Goal: Transaction & Acquisition: Purchase product/service

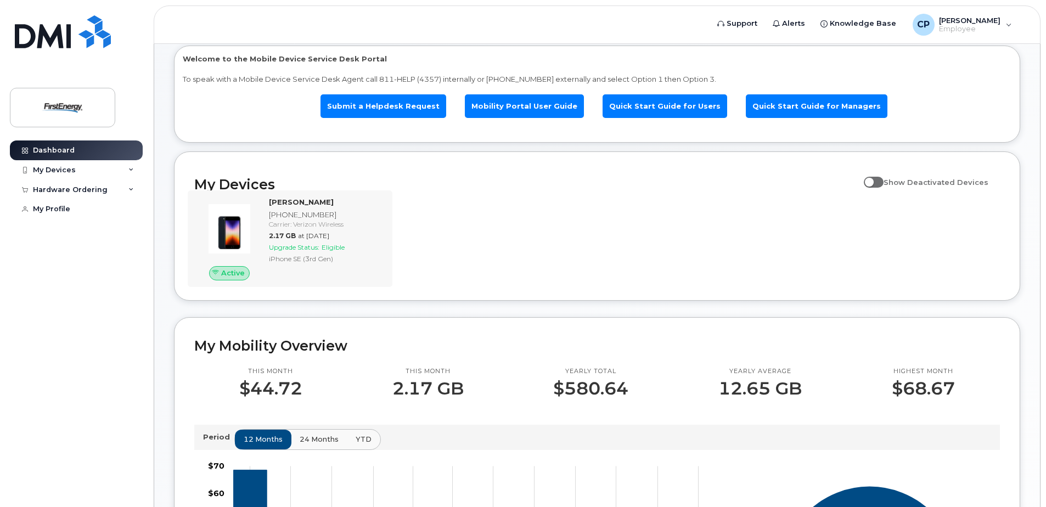
scroll to position [55, 0]
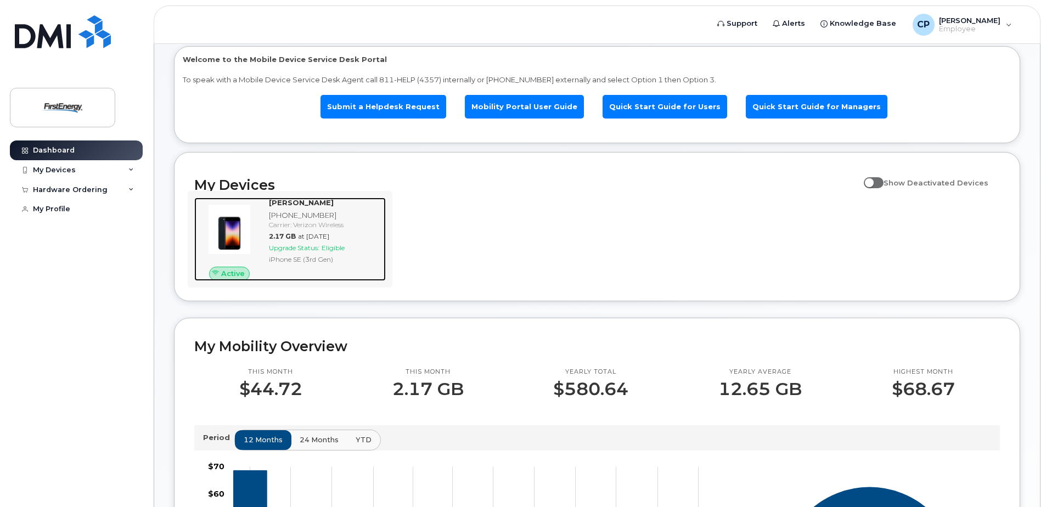
click at [309, 247] on span "Upgrade Status:" at bounding box center [294, 248] width 50 height 8
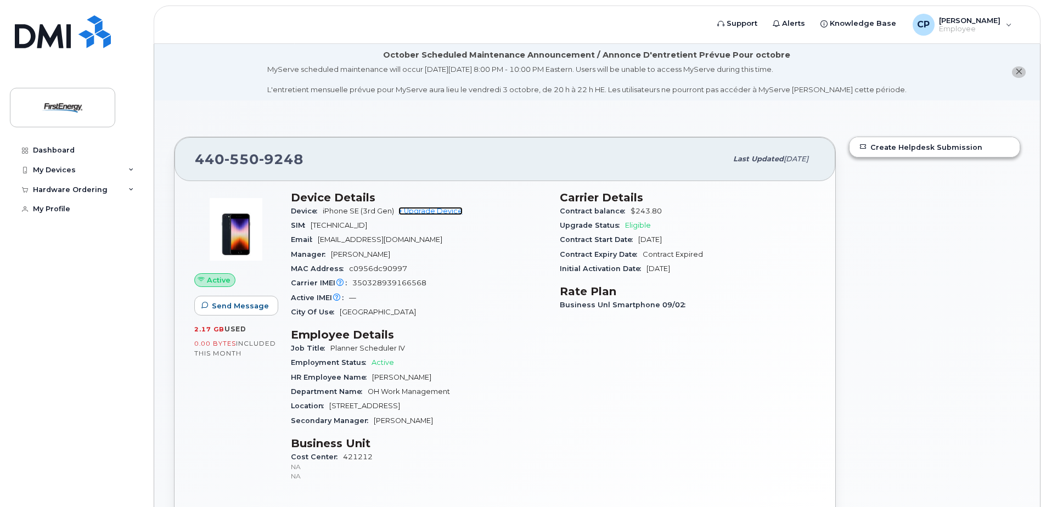
click at [438, 209] on link "+ Upgrade Device" at bounding box center [430, 211] width 64 height 8
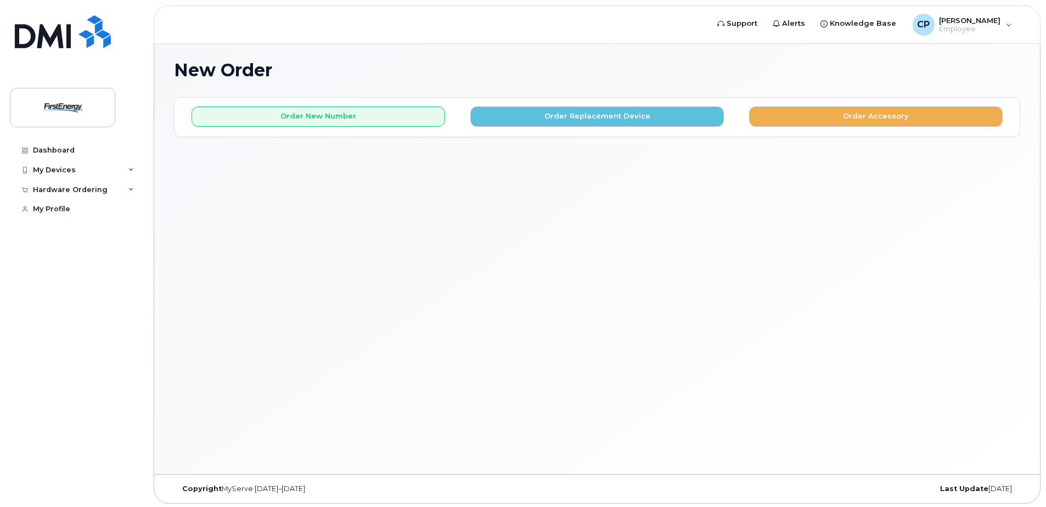
scroll to position [62, 0]
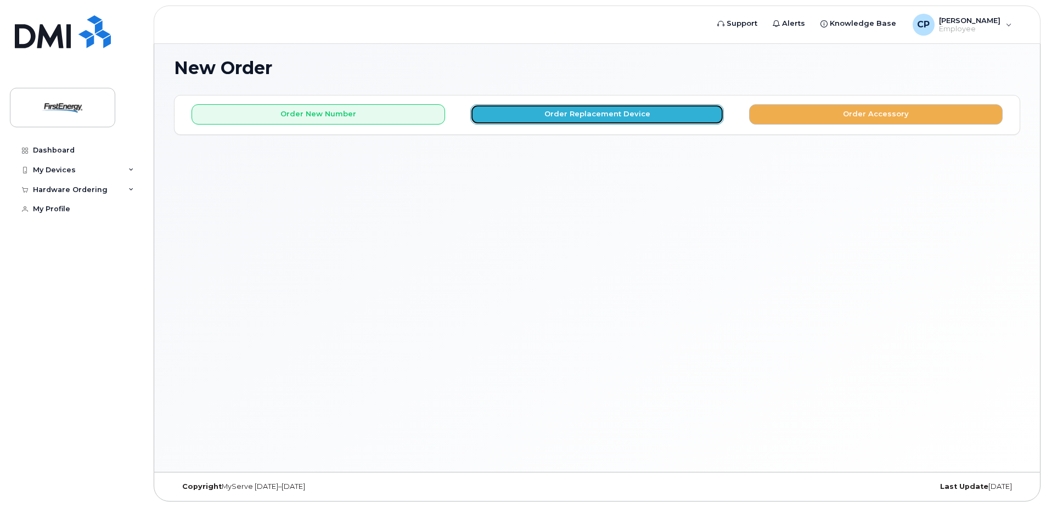
click at [619, 116] on button "Order Replacement Device" at bounding box center [597, 114] width 254 height 20
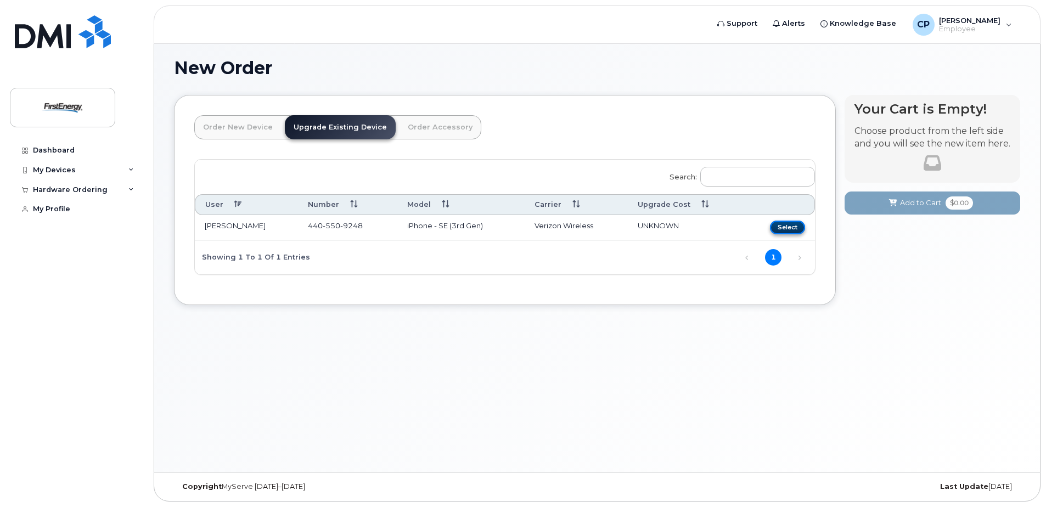
click at [786, 223] on button "Select" at bounding box center [787, 228] width 35 height 14
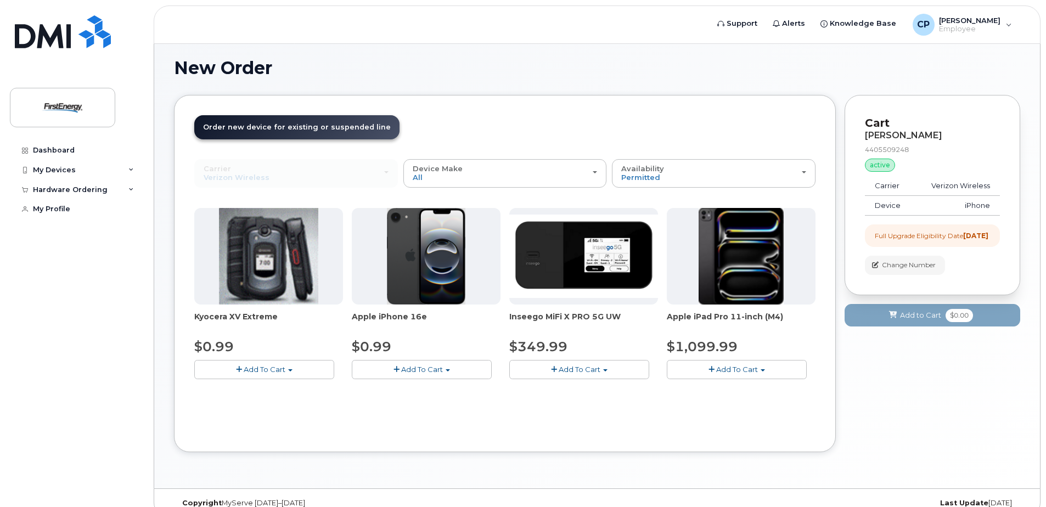
click at [426, 367] on span "Add To Cart" at bounding box center [422, 369] width 42 height 9
click at [424, 390] on link "$0.99 - 2 Year Upgrade" at bounding box center [408, 390] width 106 height 14
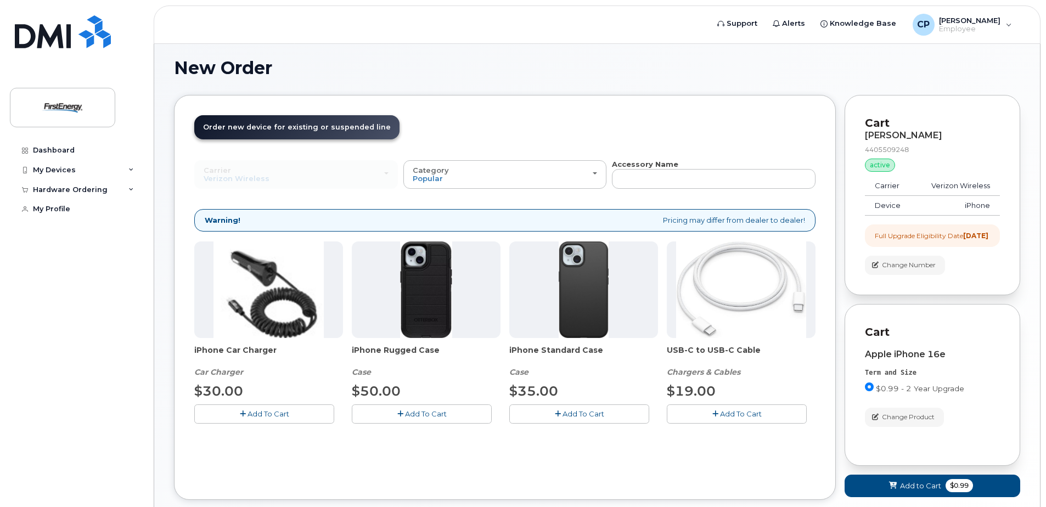
click at [738, 413] on span "Add To Cart" at bounding box center [741, 413] width 42 height 9
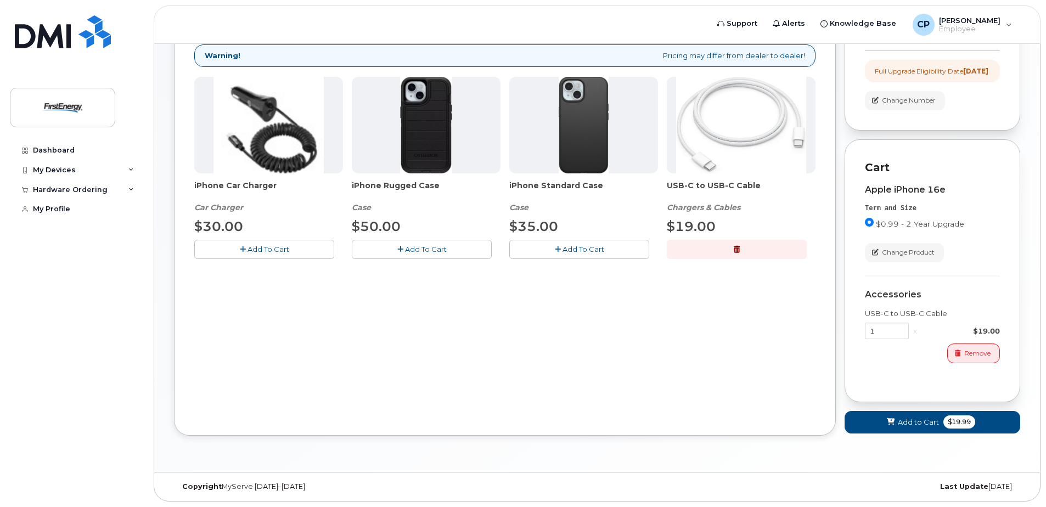
scroll to position [236, 0]
click at [929, 420] on span "Add to Cart" at bounding box center [918, 422] width 41 height 10
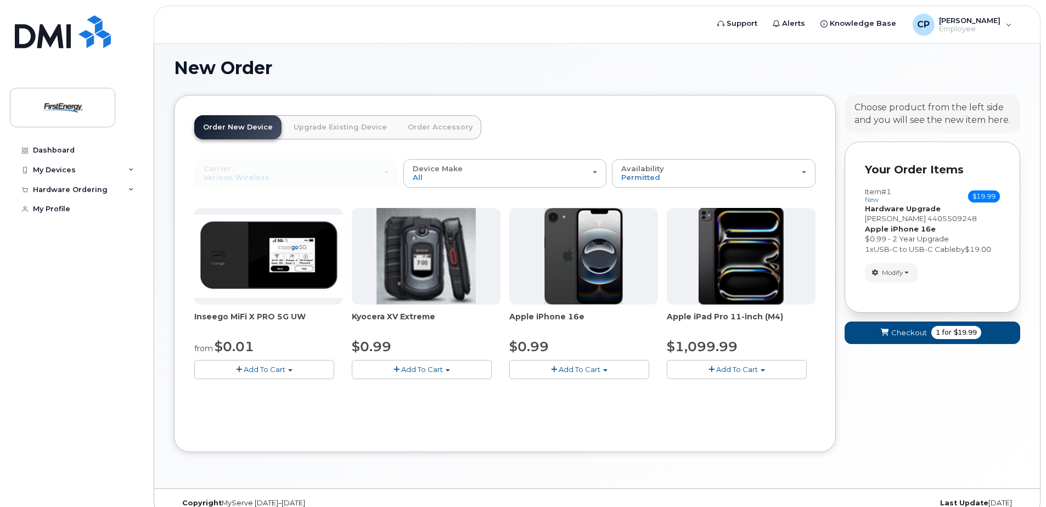
scroll to position [78, 0]
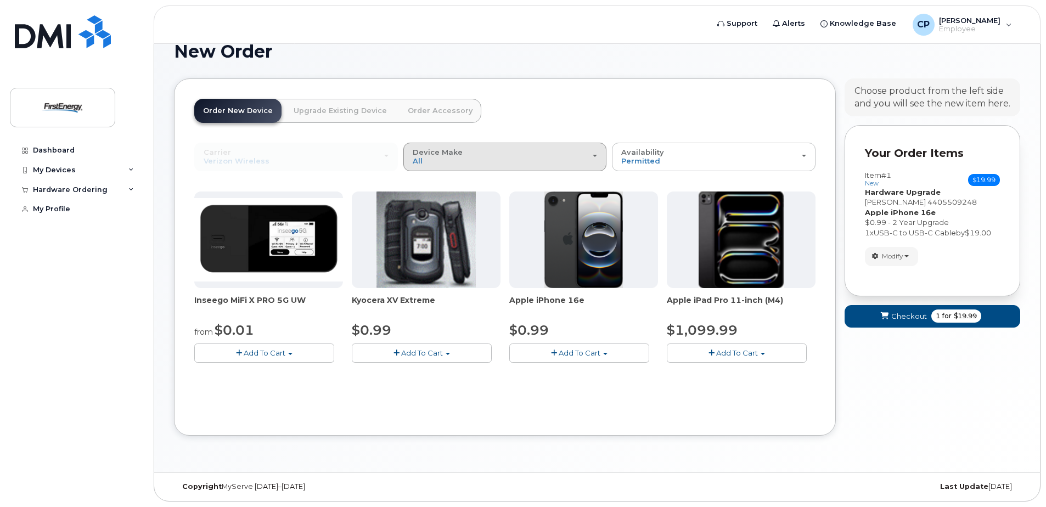
click at [592, 157] on div "Device Make All Cell Phone iPhone Modem Tablet" at bounding box center [505, 156] width 185 height 17
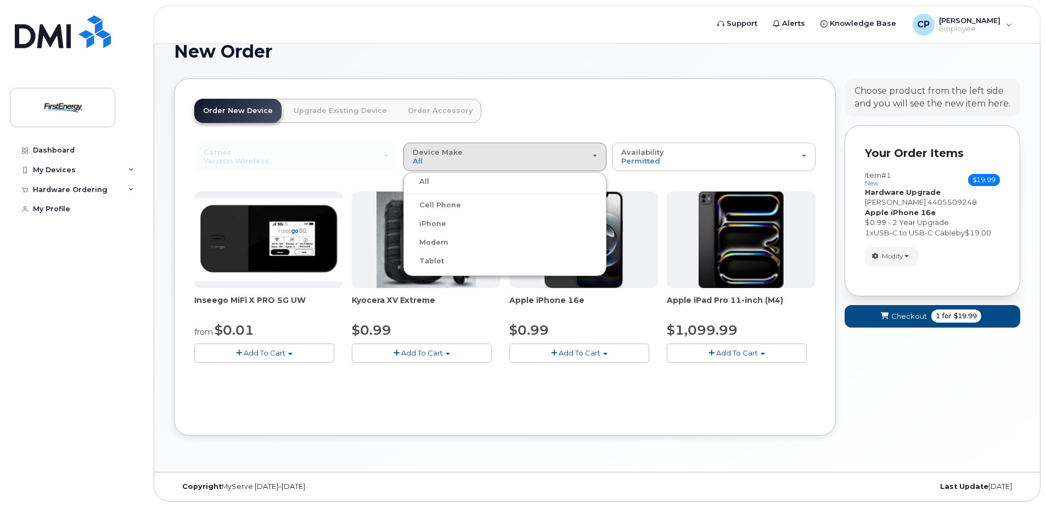
click at [455, 224] on div "iPhone" at bounding box center [505, 223] width 198 height 13
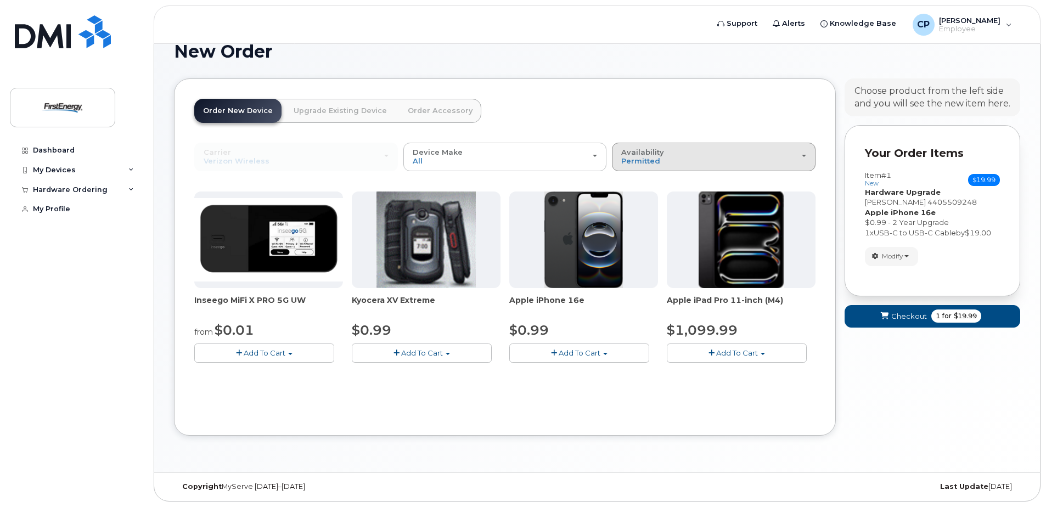
click at [792, 153] on div "Availability Permitted All" at bounding box center [713, 156] width 185 height 17
click at [641, 199] on div "All" at bounding box center [714, 200] width 198 height 13
click at [678, 109] on header "Order New Device Upgrade Existing Device Order Accessory Order new device and n…" at bounding box center [504, 121] width 621 height 44
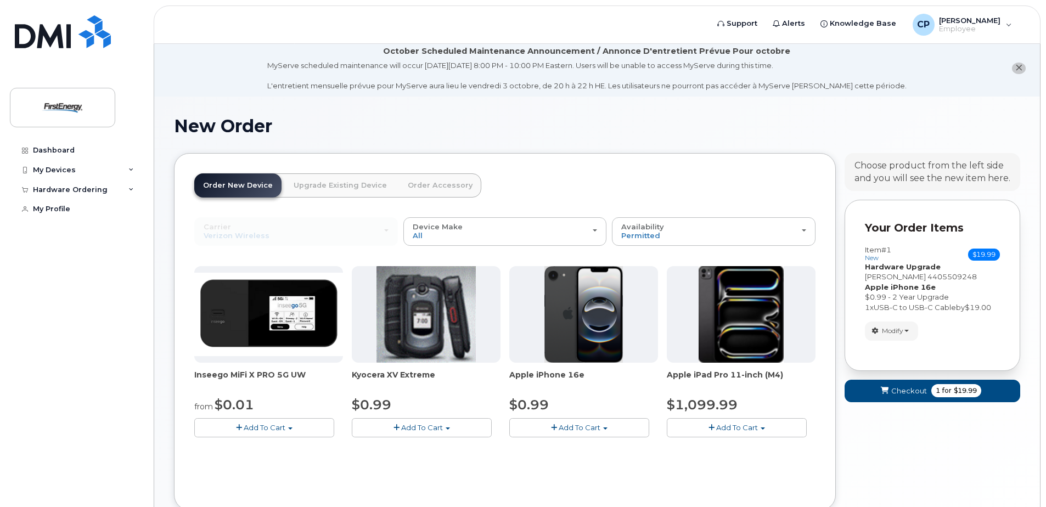
scroll to position [0, 0]
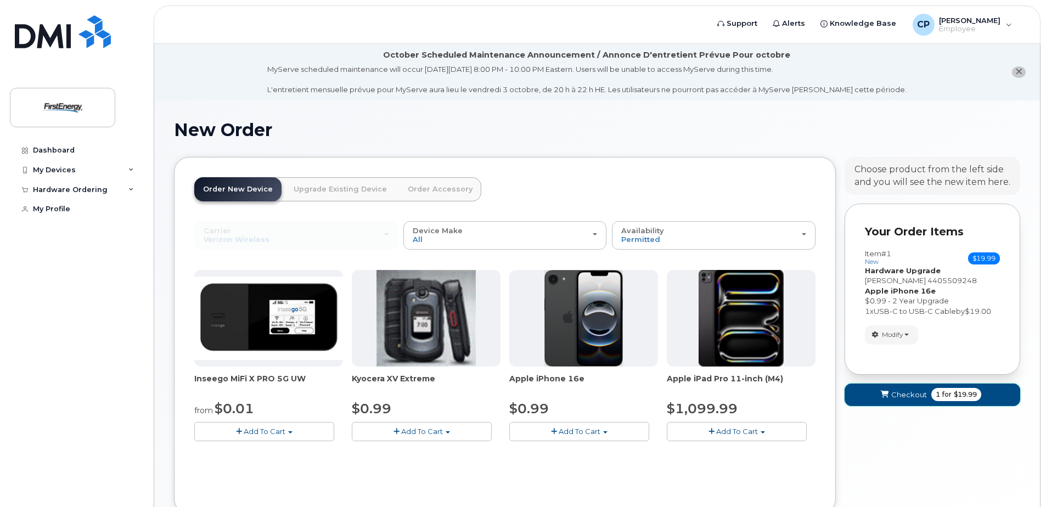
click at [920, 392] on span "Checkout" at bounding box center [909, 395] width 36 height 10
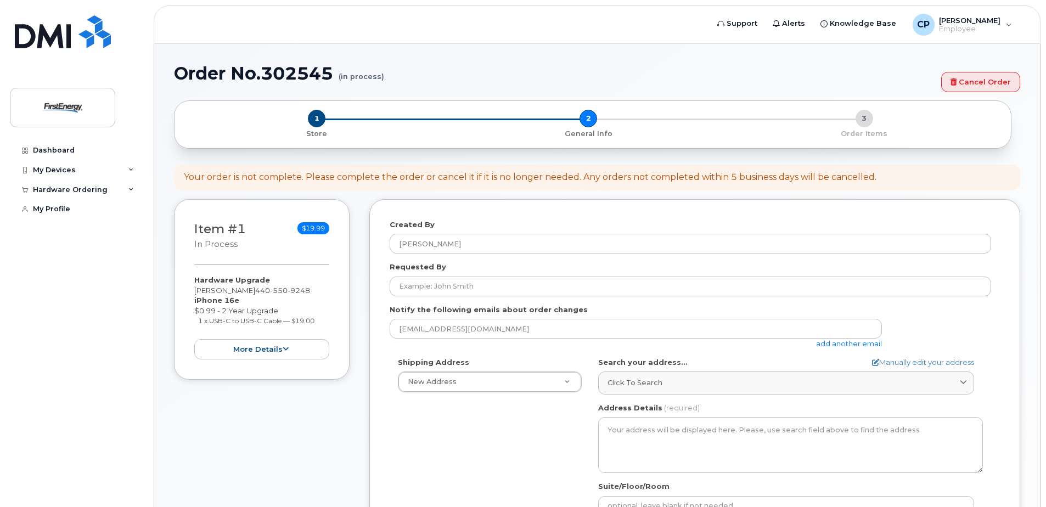
select select
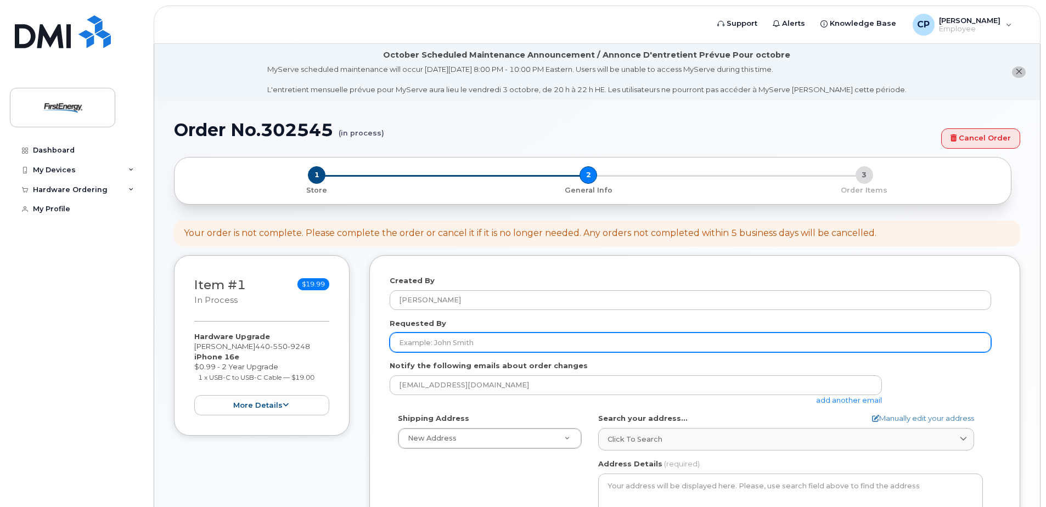
click at [440, 340] on input "Requested By" at bounding box center [691, 343] width 602 height 20
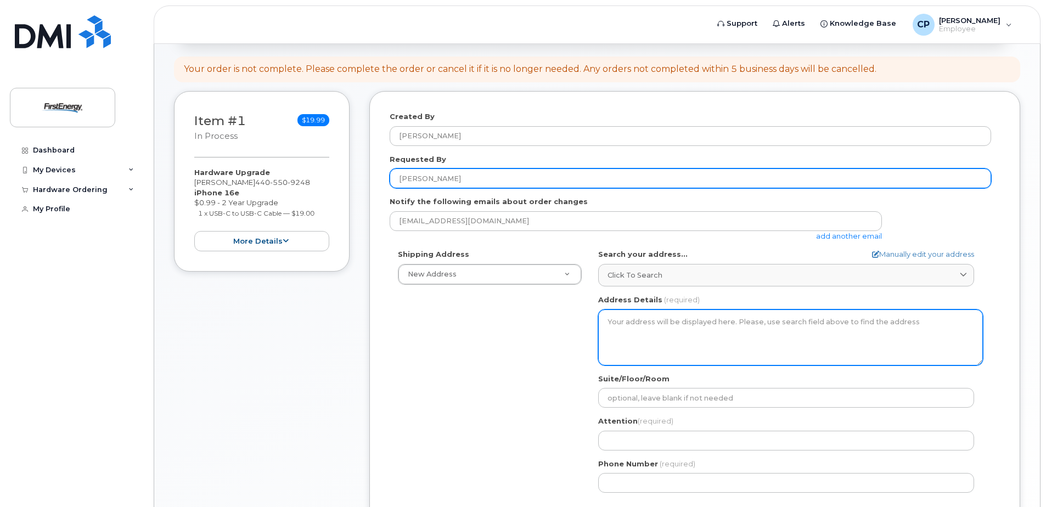
scroll to position [165, 0]
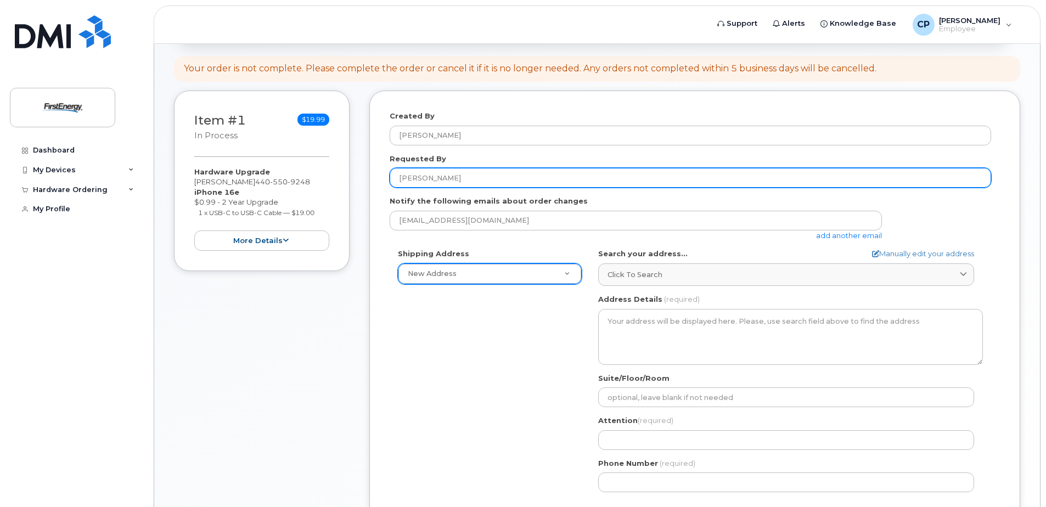
type input "[PERSON_NAME]"
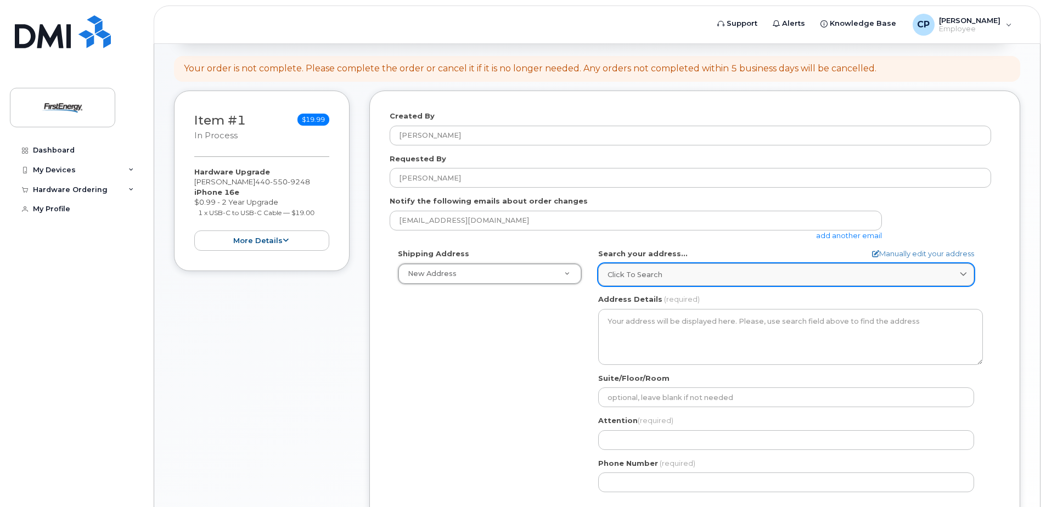
click at [678, 274] on div "Click to search" at bounding box center [786, 274] width 357 height 10
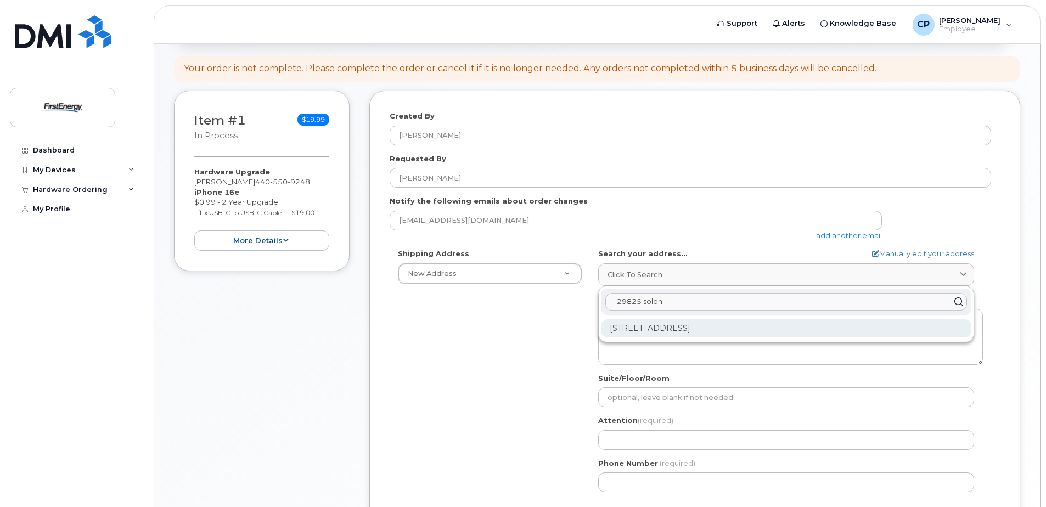
type input "29825 solon"
click at [709, 329] on div "29825 Solon Rd Solon OH 44139-3405" at bounding box center [786, 328] width 370 height 18
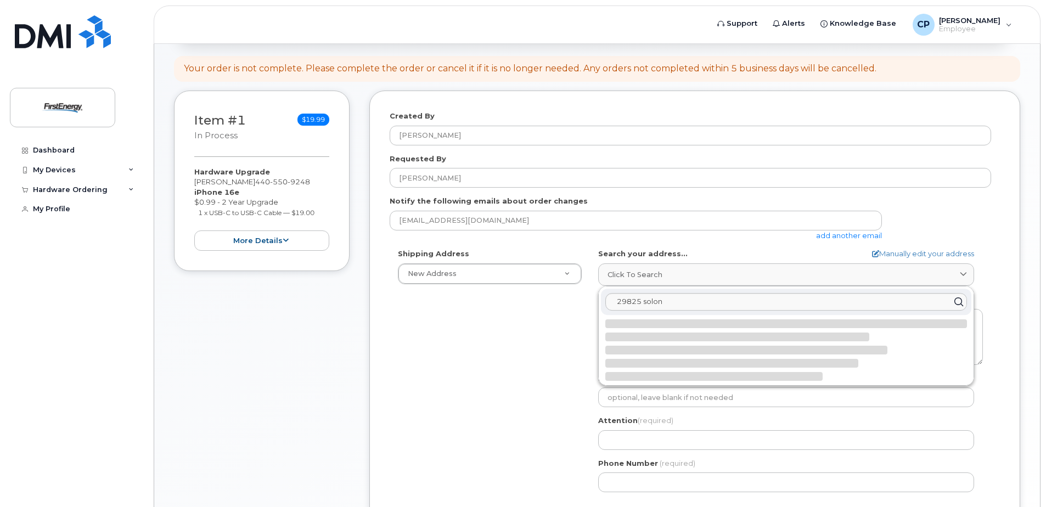
select select
type textarea "29825 Solon Rd SOLON OH 44139-3405 UNITED STATES"
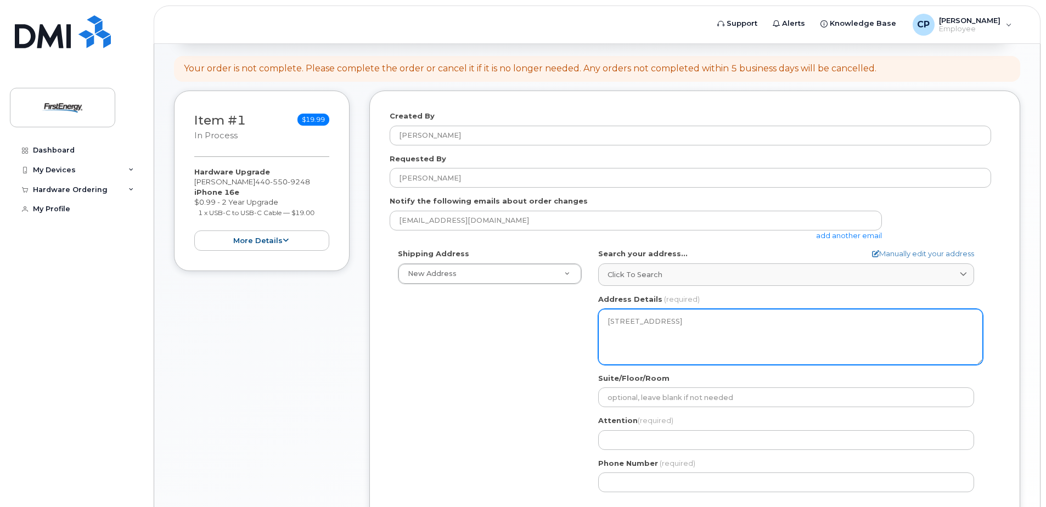
click at [669, 333] on textarea "29825 Solon Rd SOLON OH 44139-3405 UNITED STATES" at bounding box center [790, 337] width 385 height 56
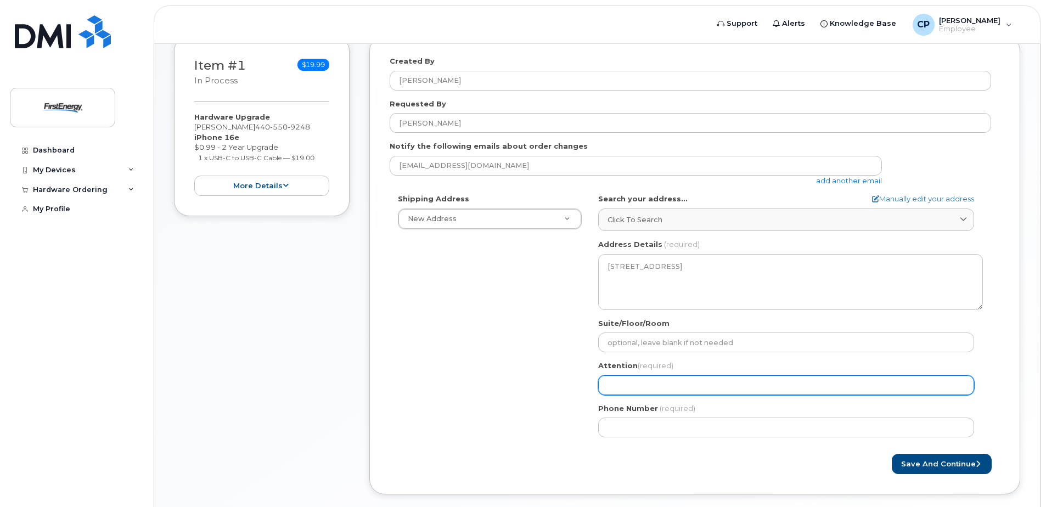
click at [648, 381] on input "Attention (required)" at bounding box center [786, 385] width 376 height 20
select select
type input "P"
select select
type input "Pa"
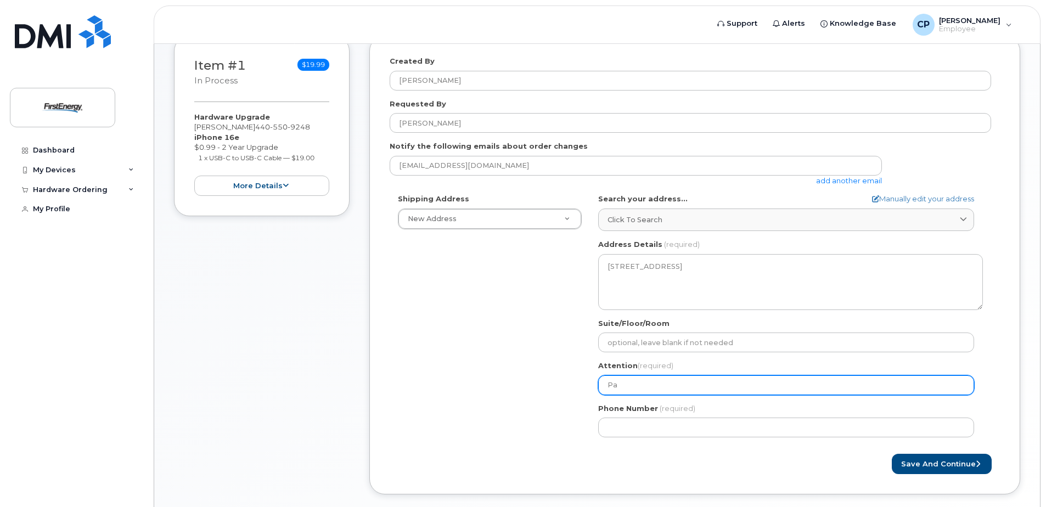
select select
type input "Pat"
select select
type input "Patr"
select select
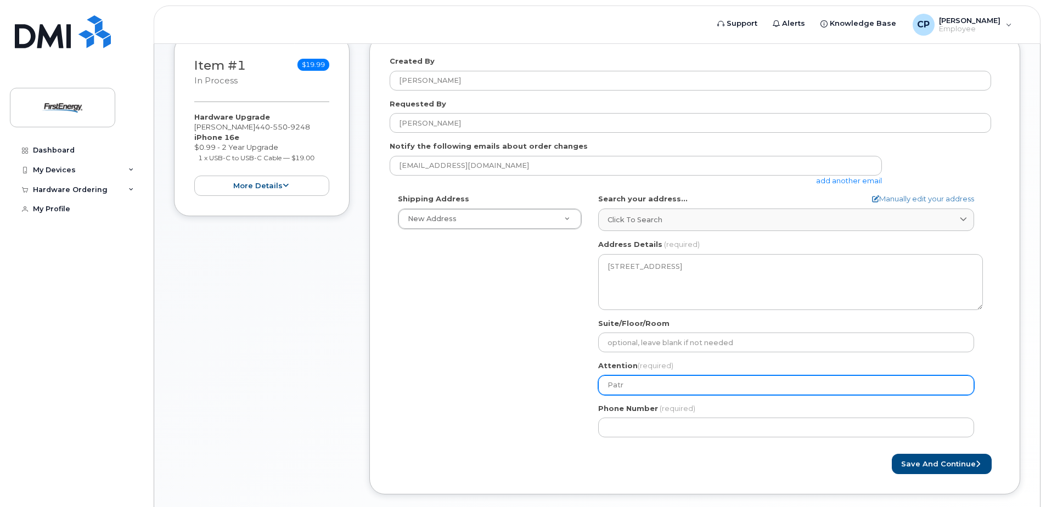
type input "Patri"
select select
type input "Patric"
select select
type input "Patrick"
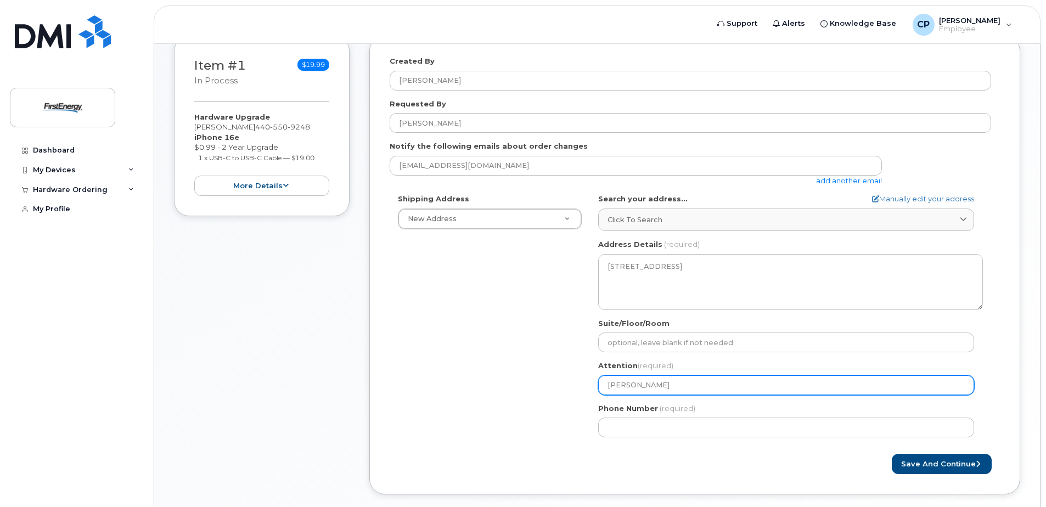
select select
type input "Patrick C"
select select
type input "Patrick Ca"
select select
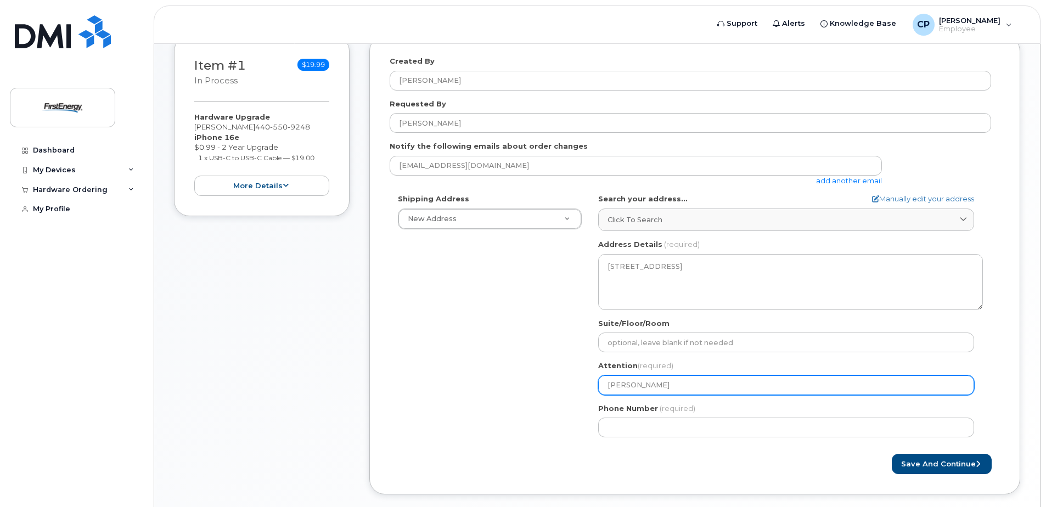
type input "Patrick Cai"
select select
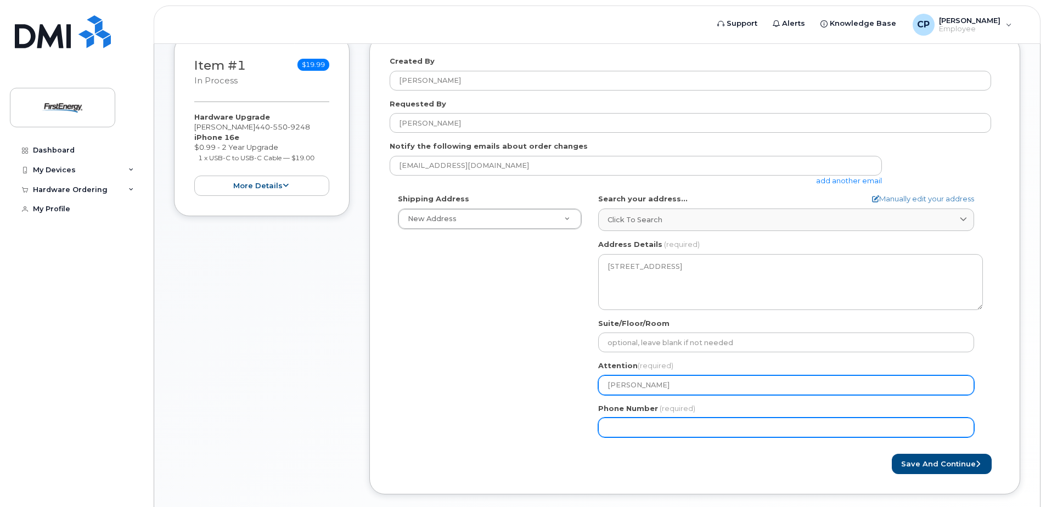
type input "Patrick Cain"
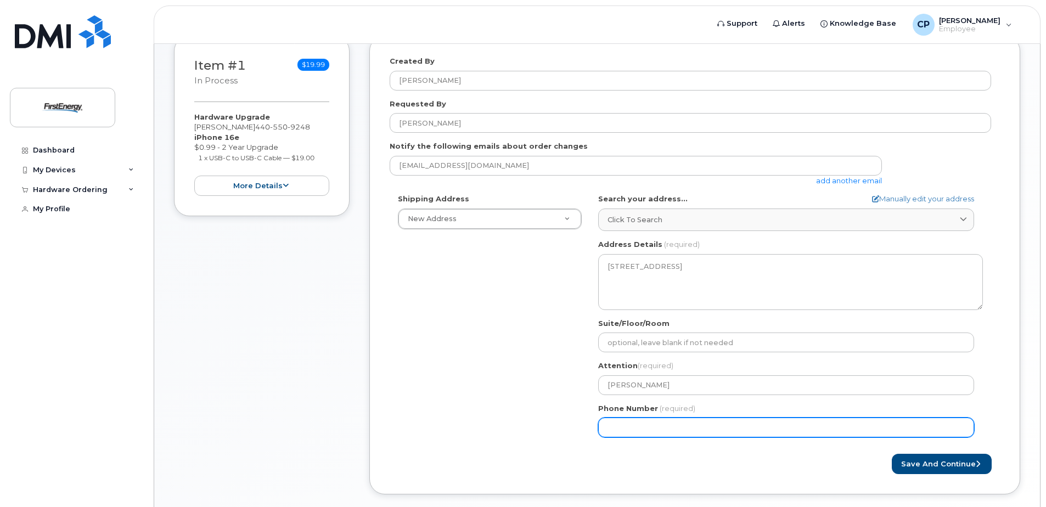
click at [682, 425] on input "Phone Number" at bounding box center [786, 428] width 376 height 20
type input "440550924"
select select
type input "4405509248"
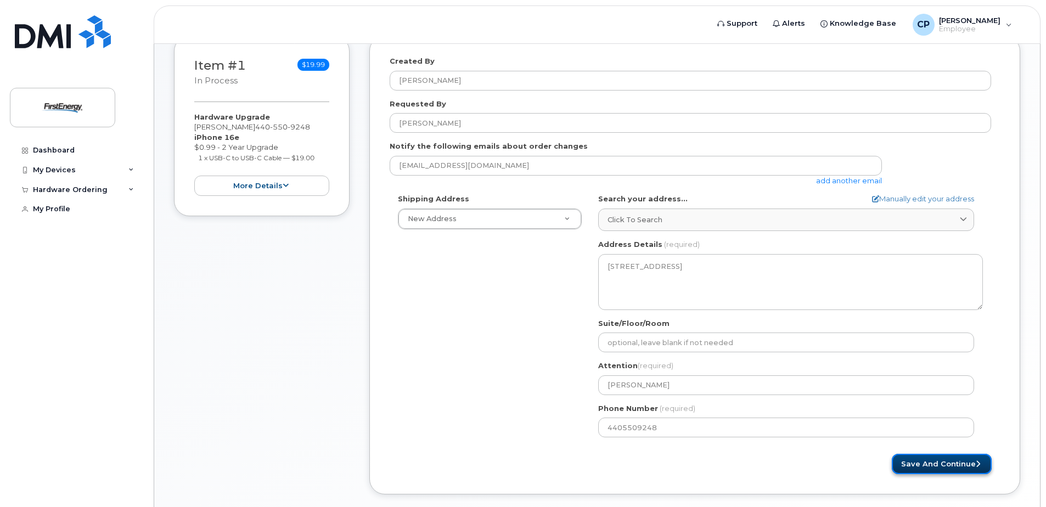
click at [958, 463] on button "Save and Continue" at bounding box center [942, 464] width 100 height 20
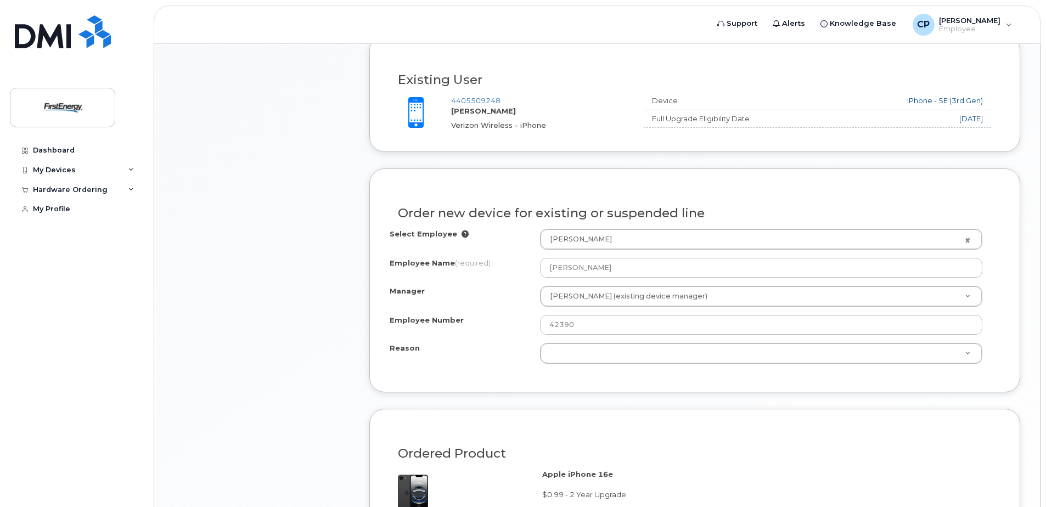
scroll to position [494, 0]
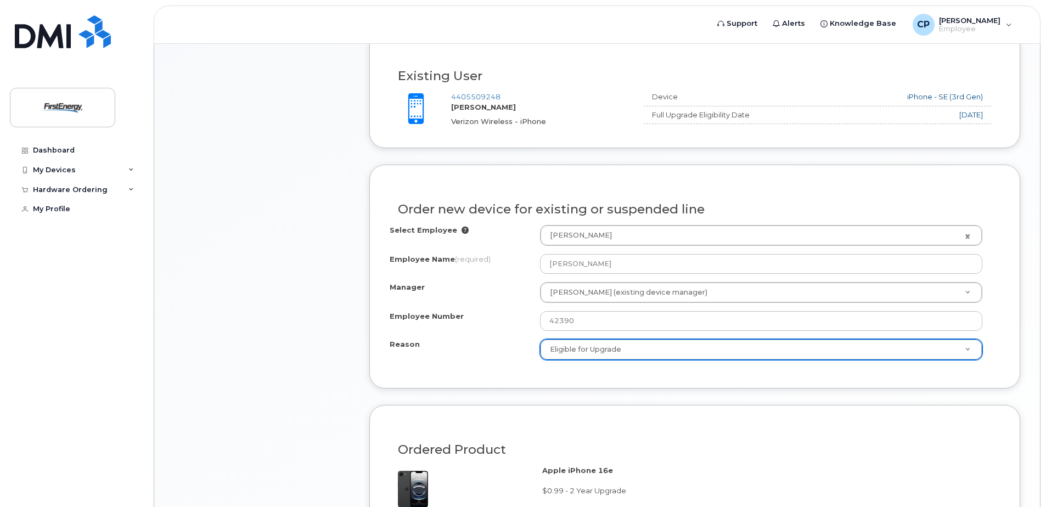
select select "eligible_for_upgrade"
click at [696, 425] on div "Ordered Product" at bounding box center [695, 445] width 610 height 40
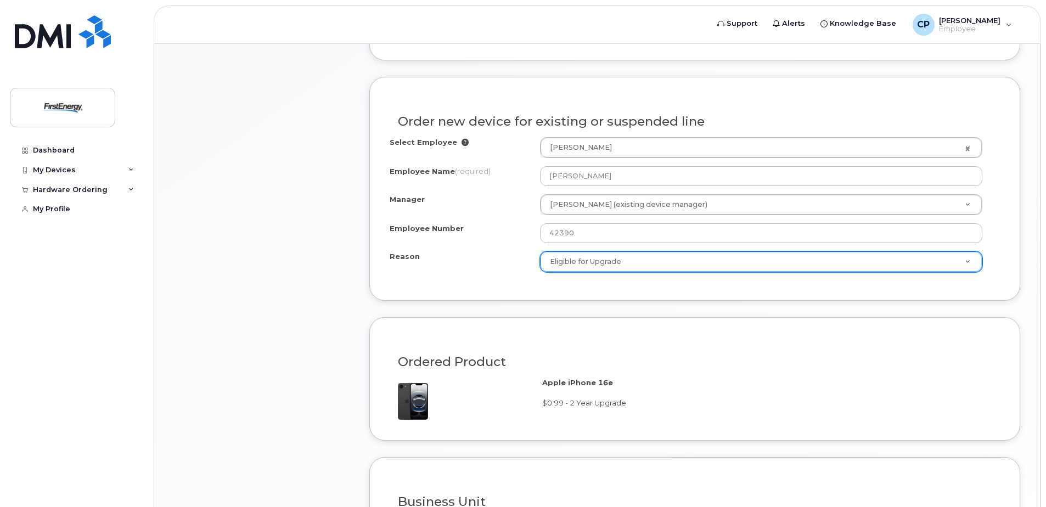
scroll to position [714, 0]
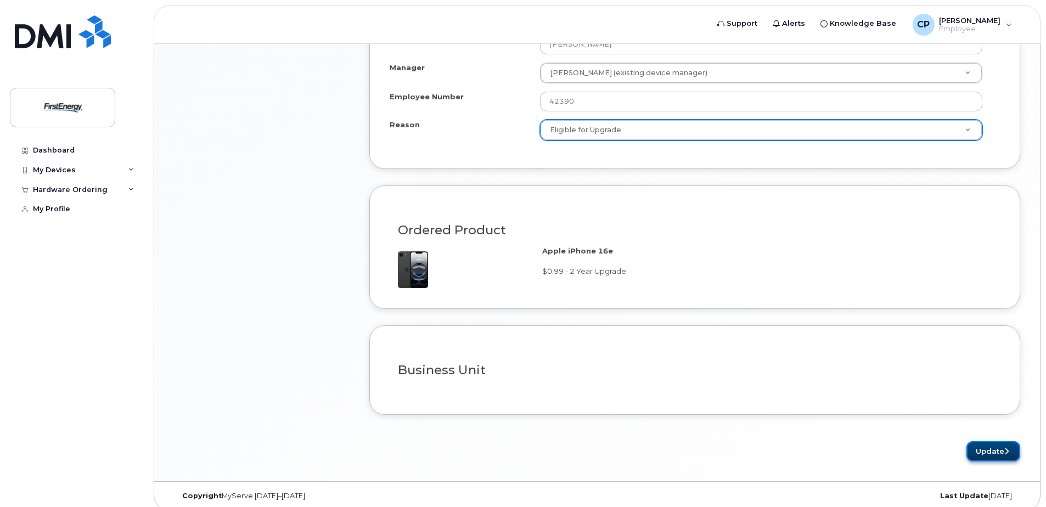
click at [999, 450] on button "Update" at bounding box center [994, 451] width 54 height 20
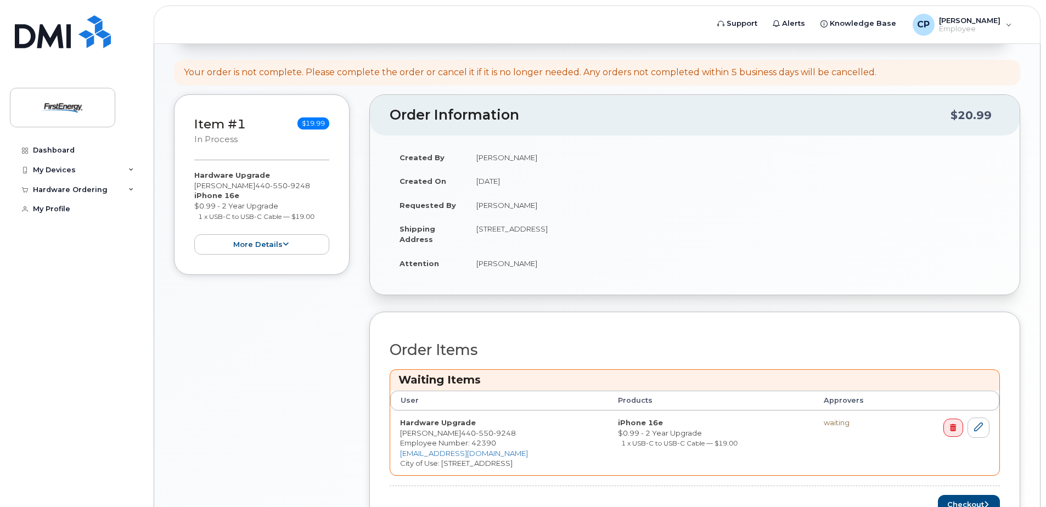
scroll to position [307, 0]
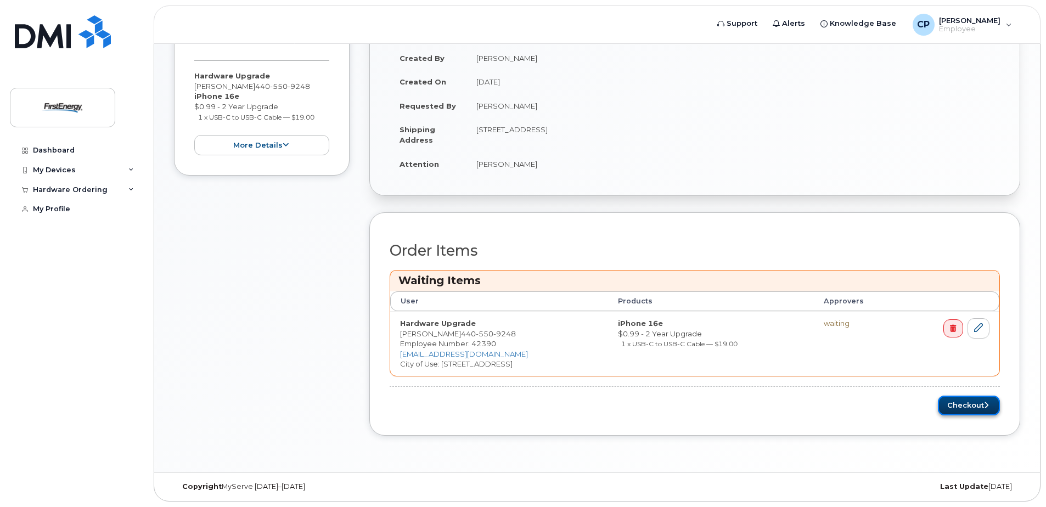
click at [966, 401] on button "Checkout" at bounding box center [969, 406] width 62 height 20
